Goal: Task Accomplishment & Management: Complete application form

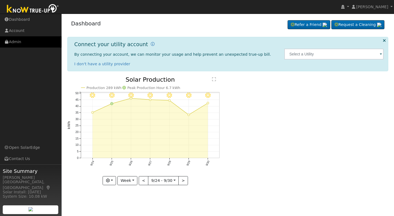
click at [14, 43] on link "Admin" at bounding box center [31, 41] width 62 height 11
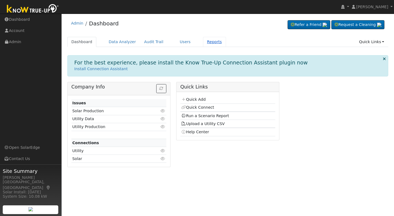
click at [203, 40] on link "Reports" at bounding box center [214, 42] width 23 height 10
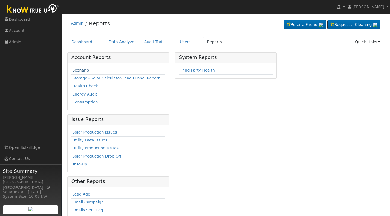
click at [78, 69] on link "Scenario" at bounding box center [80, 70] width 17 height 4
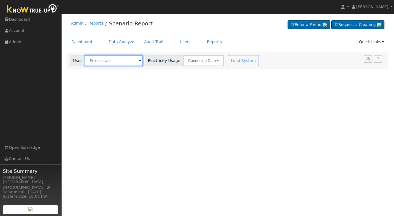
click at [93, 60] on input "text" at bounding box center [114, 60] width 58 height 11
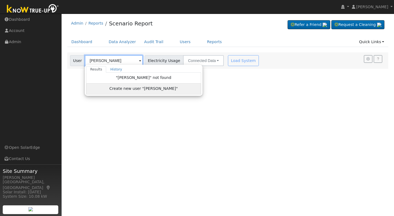
type input "Karen Uroko"
click at [133, 90] on span "Create new user "Karen Uroko"" at bounding box center [143, 89] width 68 height 6
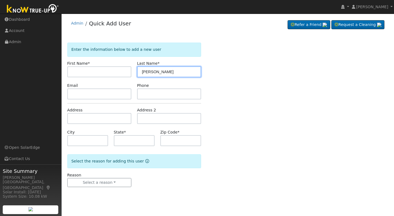
drag, startPoint x: 152, startPoint y: 72, endPoint x: 135, endPoint y: 71, distance: 16.7
click at [135, 71] on div "Last Name * [PERSON_NAME]" at bounding box center [169, 69] width 70 height 17
type input "Uroko"
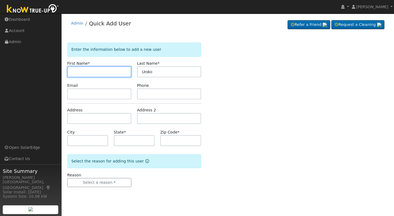
click at [75, 72] on input "text" at bounding box center [99, 71] width 64 height 11
type input "[PERSON_NAME]"
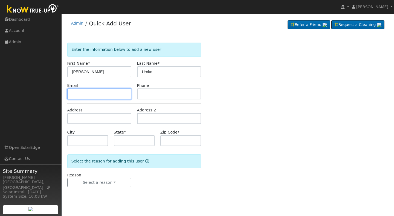
click at [74, 93] on input "text" at bounding box center [99, 94] width 64 height 11
click at [101, 93] on input "uyemka@sbcgold" at bounding box center [99, 94] width 64 height 11
drag, startPoint x: 100, startPoint y: 93, endPoint x: 104, endPoint y: 94, distance: 4.7
click at [104, 94] on input "uyemka@sbcgold" at bounding box center [99, 94] width 64 height 11
click at [97, 93] on input "[EMAIL_ADDRESS][DOMAIN_NAME]" at bounding box center [99, 94] width 64 height 11
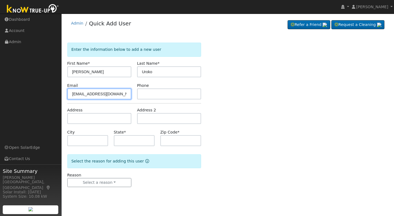
type input "[EMAIL_ADDRESS][DOMAIN_NAME]"
click at [147, 95] on input "text" at bounding box center [169, 94] width 64 height 11
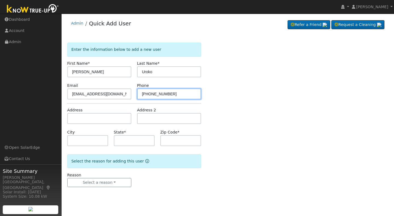
type input "[PHONE_NUMBER]"
click at [71, 119] on input "text" at bounding box center [99, 118] width 64 height 11
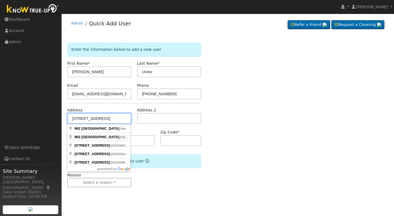
type input "[STREET_ADDRESS]"
type input "Fresno"
type input "CA"
type input "93720"
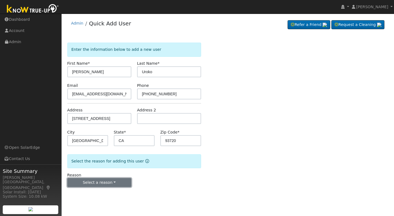
click at [102, 182] on button "Select a reason" at bounding box center [99, 182] width 64 height 9
click at [86, 195] on link "New lead" at bounding box center [98, 194] width 60 height 8
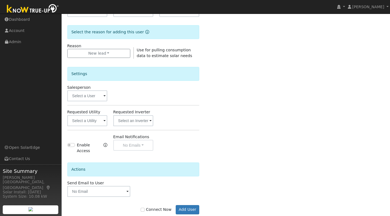
scroll to position [129, 0]
click at [185, 206] on button "Add User" at bounding box center [188, 210] width 24 height 9
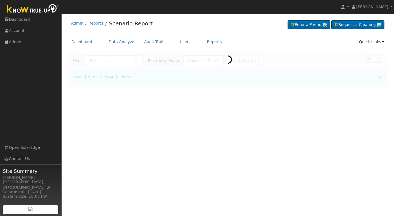
type input "[PERSON_NAME]"
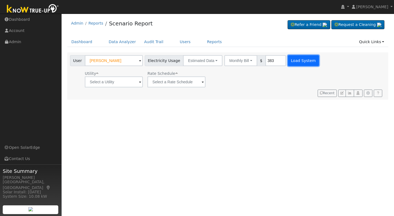
click at [293, 64] on button "Load System" at bounding box center [303, 60] width 31 height 11
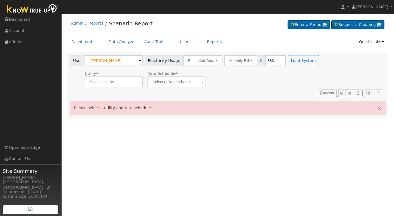
click at [139, 84] on span at bounding box center [140, 82] width 2 height 6
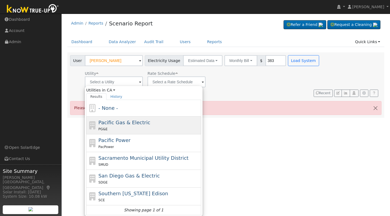
click at [114, 129] on div "PG&E" at bounding box center [148, 129] width 101 height 6
type input "Pacific Gas & Electric"
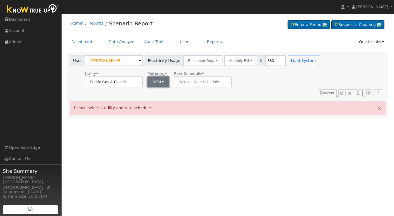
click at [163, 81] on button "NEM" at bounding box center [158, 82] width 22 height 11
click at [158, 103] on link "NBT" at bounding box center [166, 102] width 38 height 8
type input "E-ELEC"
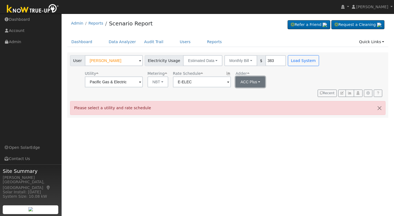
click at [256, 81] on button "ACC Plus" at bounding box center [250, 82] width 30 height 11
click at [246, 109] on link "SB-535" at bounding box center [253, 110] width 38 height 8
click at [296, 61] on button "Load System" at bounding box center [303, 60] width 31 height 11
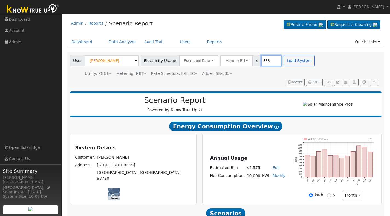
click at [264, 60] on input "383" at bounding box center [271, 60] width 21 height 11
type input "415"
click at [285, 61] on button "Load System" at bounding box center [298, 60] width 31 height 11
